Goal: Task Accomplishment & Management: Manage account settings

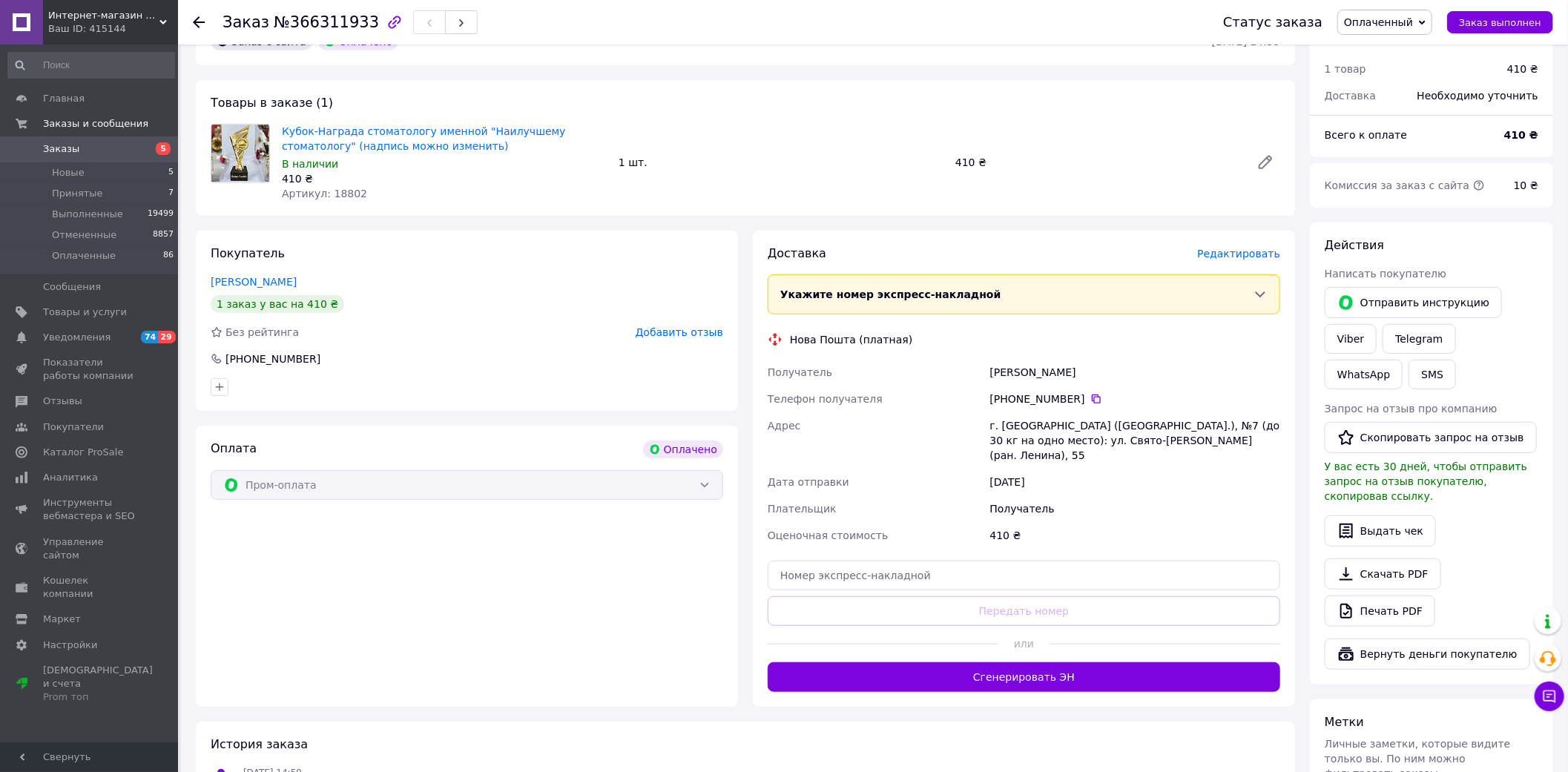
scroll to position [581, 0]
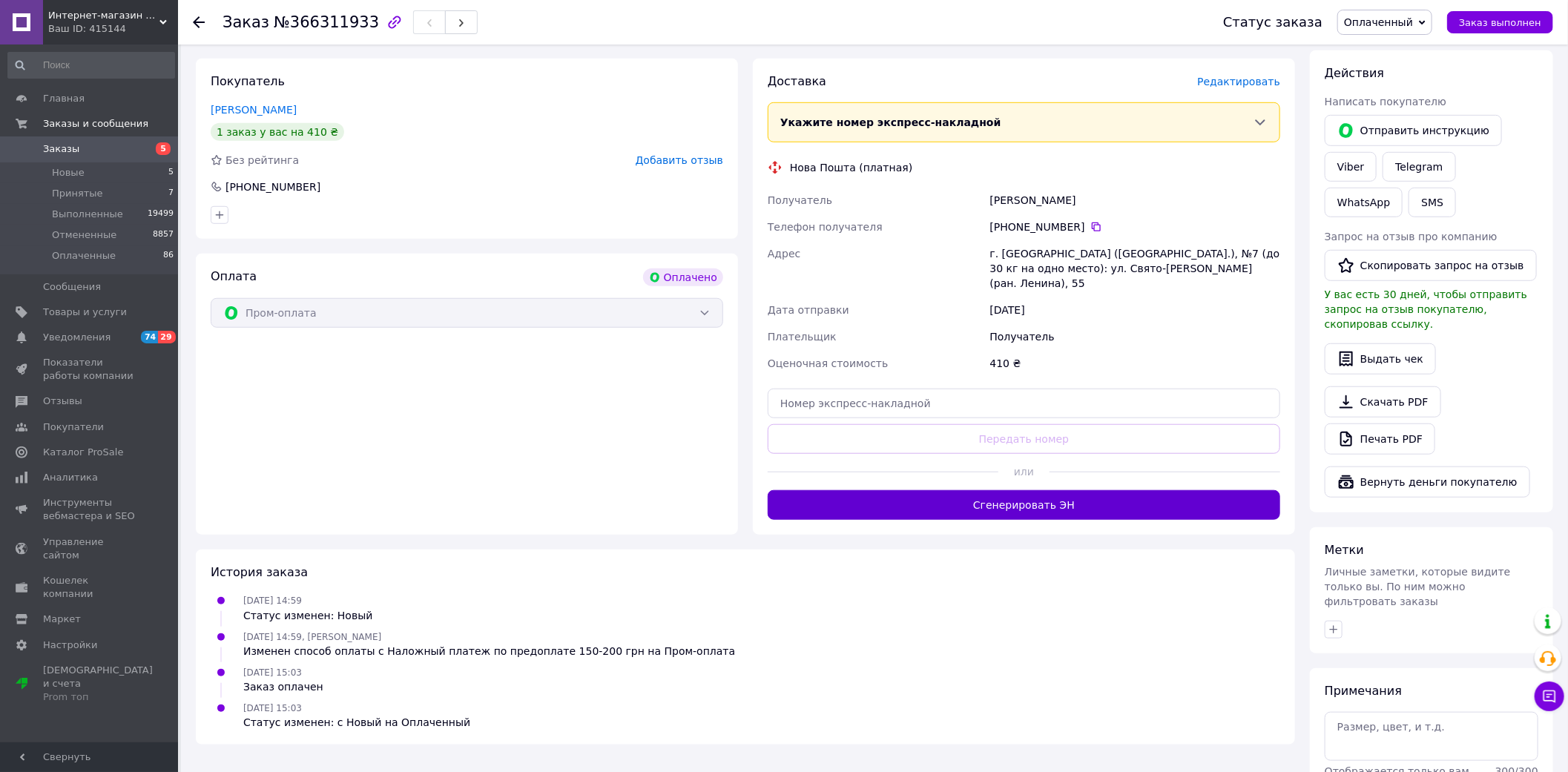
click at [972, 490] on button "Сгенерировать ЭН" at bounding box center [1024, 505] width 513 height 30
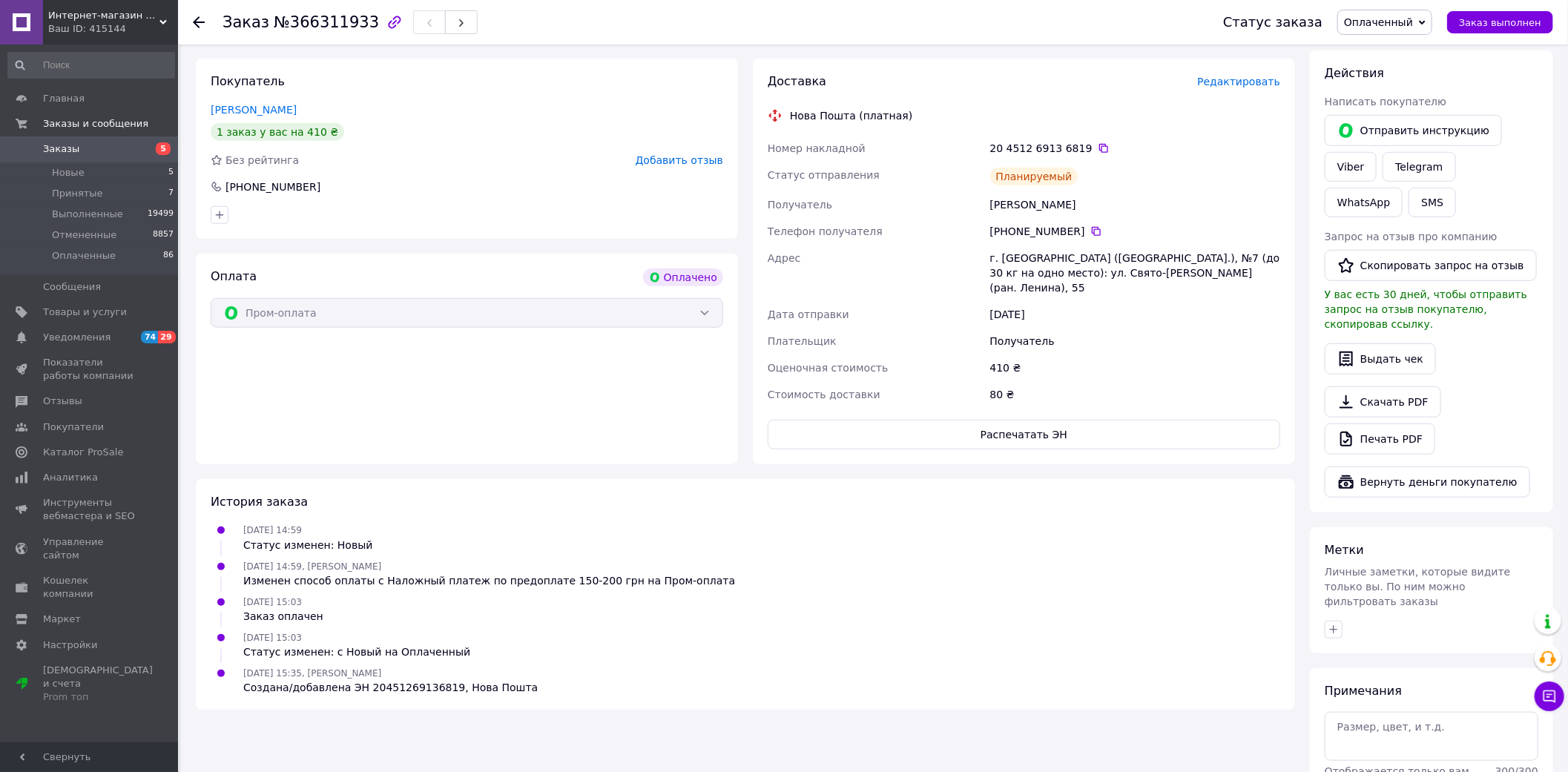
scroll to position [252, 0]
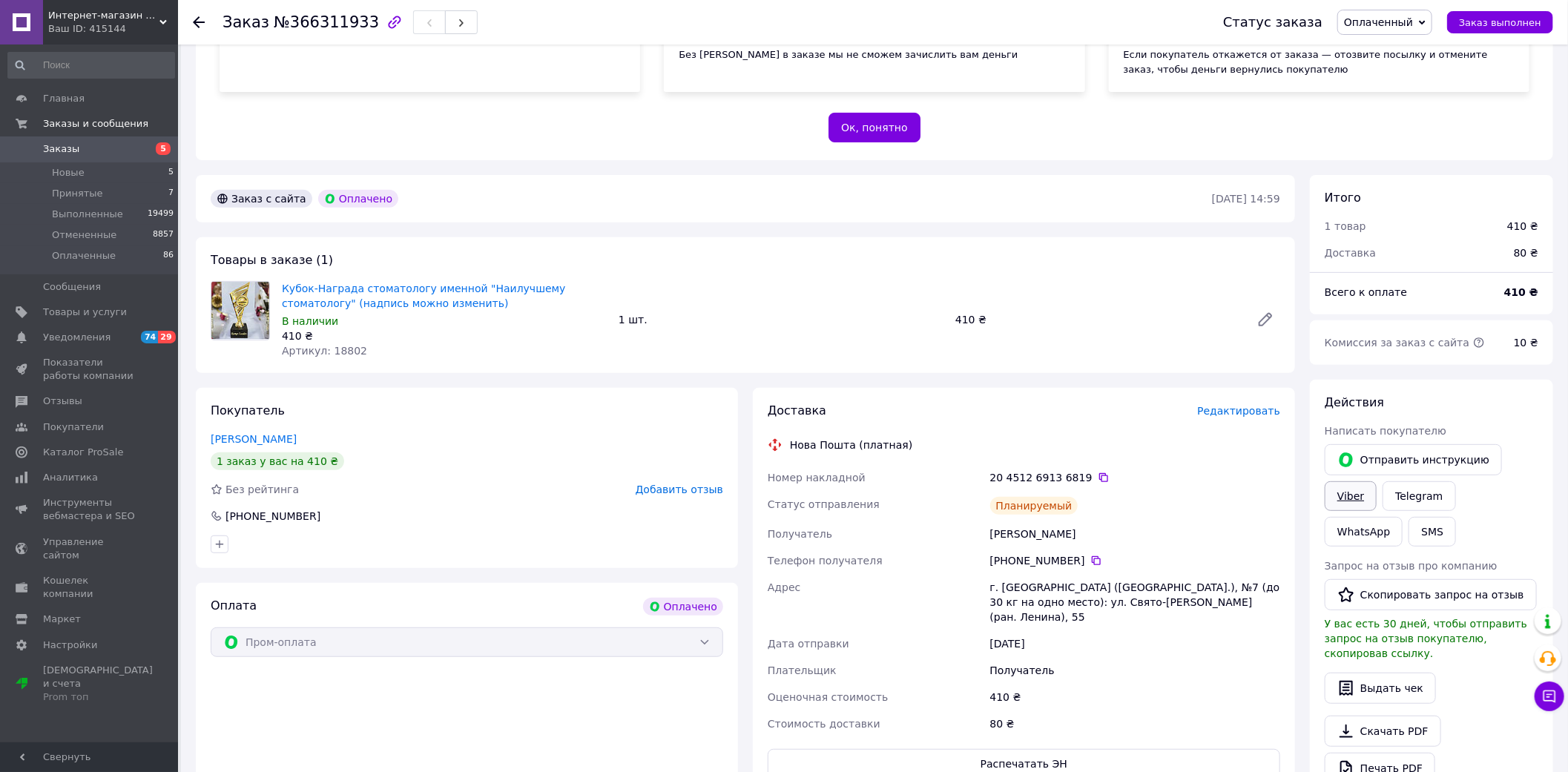
click at [1331, 484] on link "Viber" at bounding box center [1350, 496] width 52 height 30
click at [457, 709] on div "Оплата Оплачено Пром-оплата" at bounding box center [467, 688] width 542 height 211
click at [94, 146] on span "Заказы" at bounding box center [90, 149] width 94 height 13
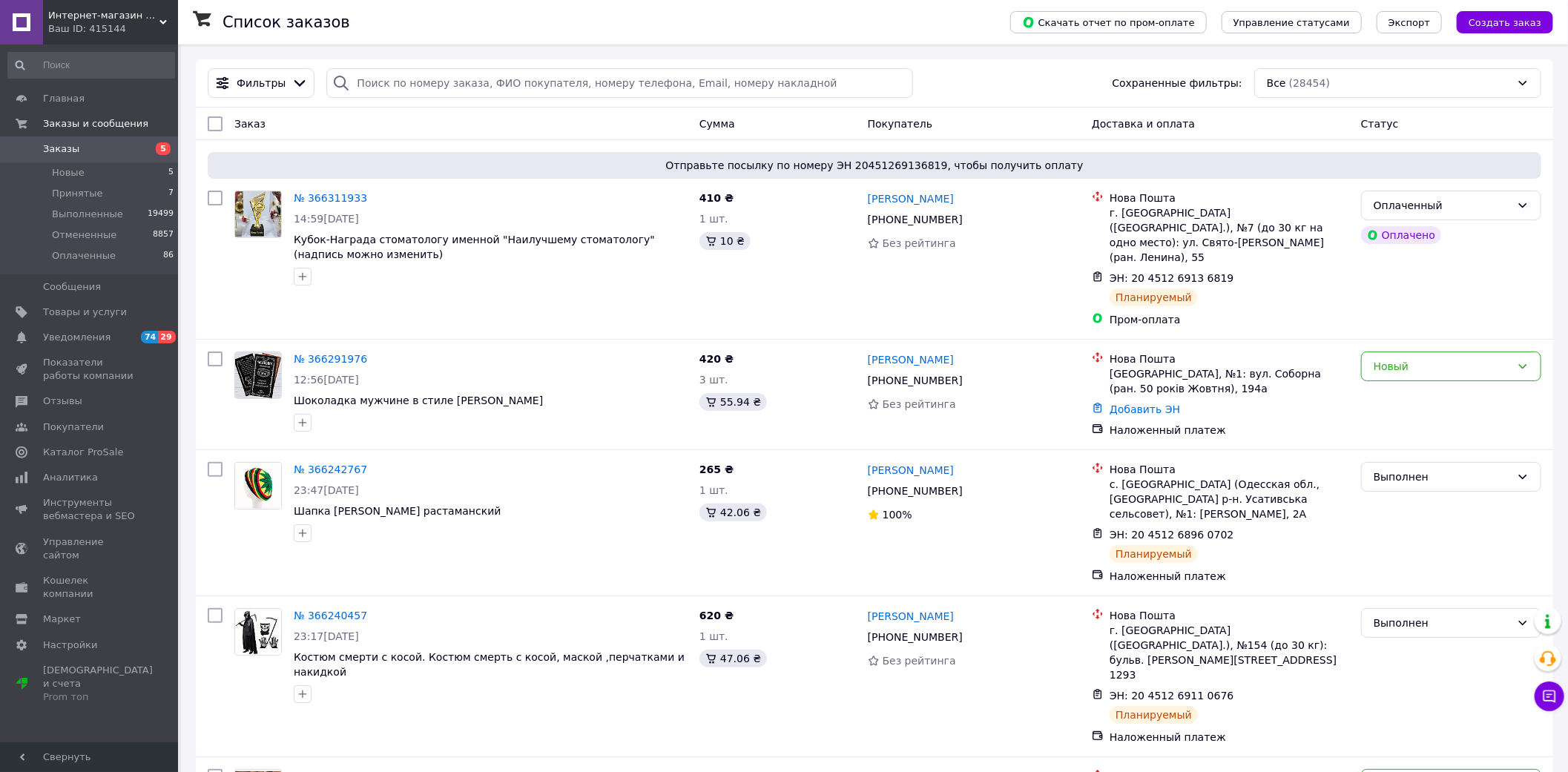
click at [126, 35] on div "Интернет-магазин "ЕXCLUSIVE" Ваш ID: 415144" at bounding box center [110, 22] width 135 height 45
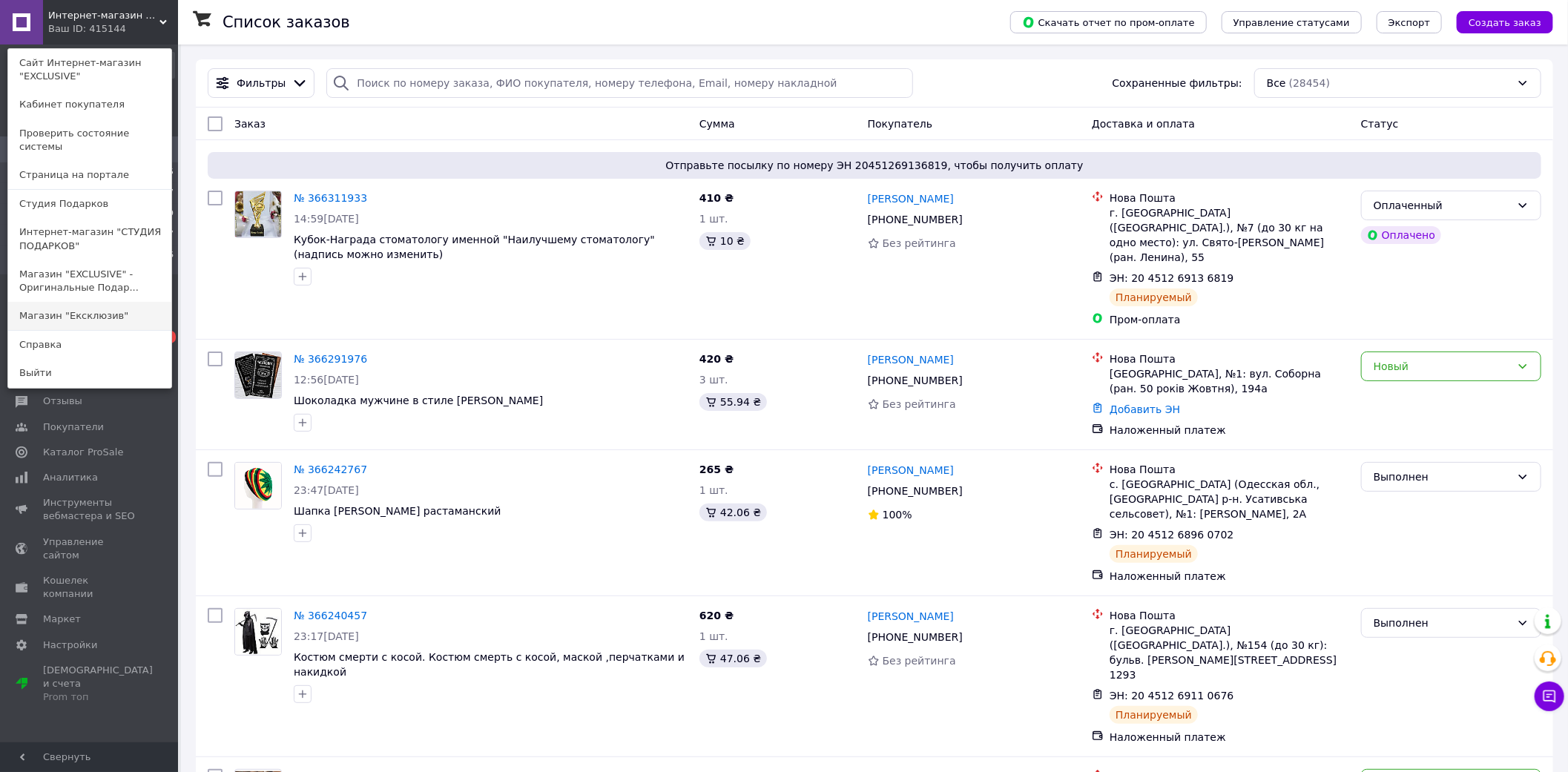
click at [108, 302] on link "Магазин "Ексклюзив"" at bounding box center [90, 316] width 163 height 28
